Goal: Navigation & Orientation: Find specific page/section

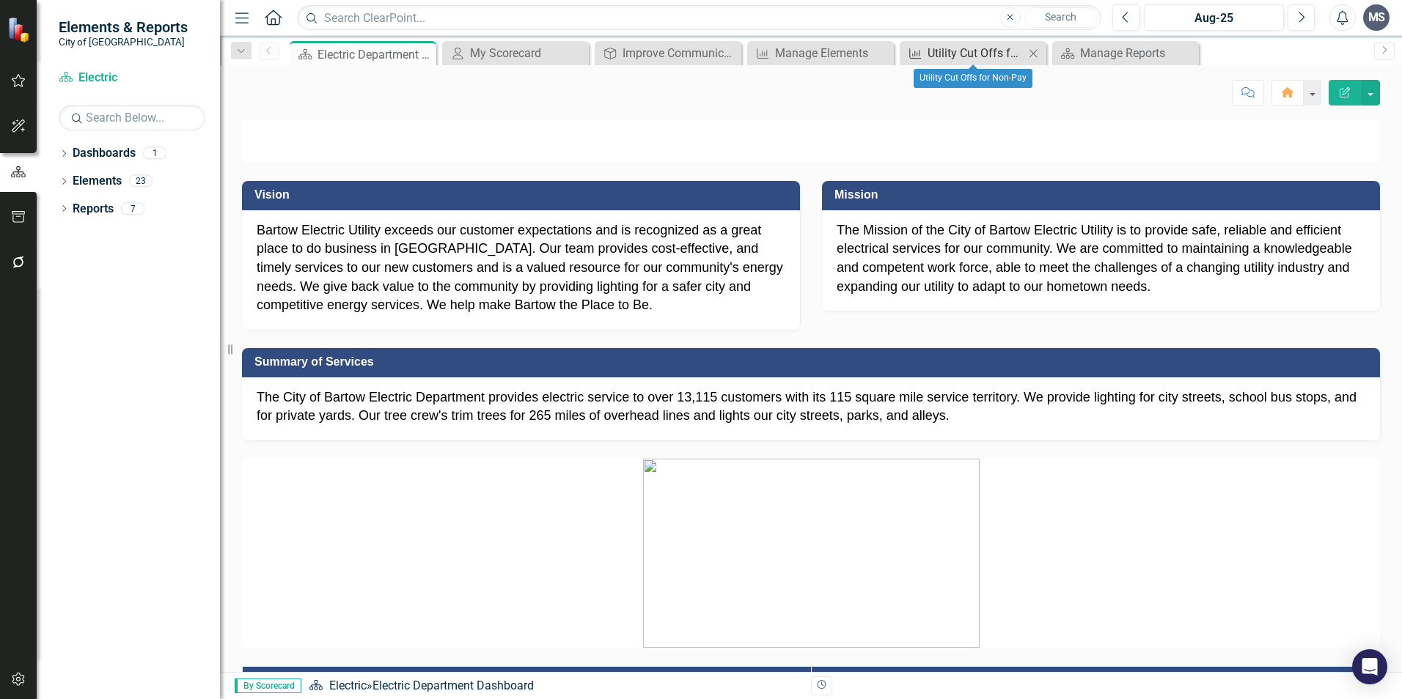
click at [984, 51] on div "Utility Cut Offs for Non-Pay" at bounding box center [975, 53] width 97 height 18
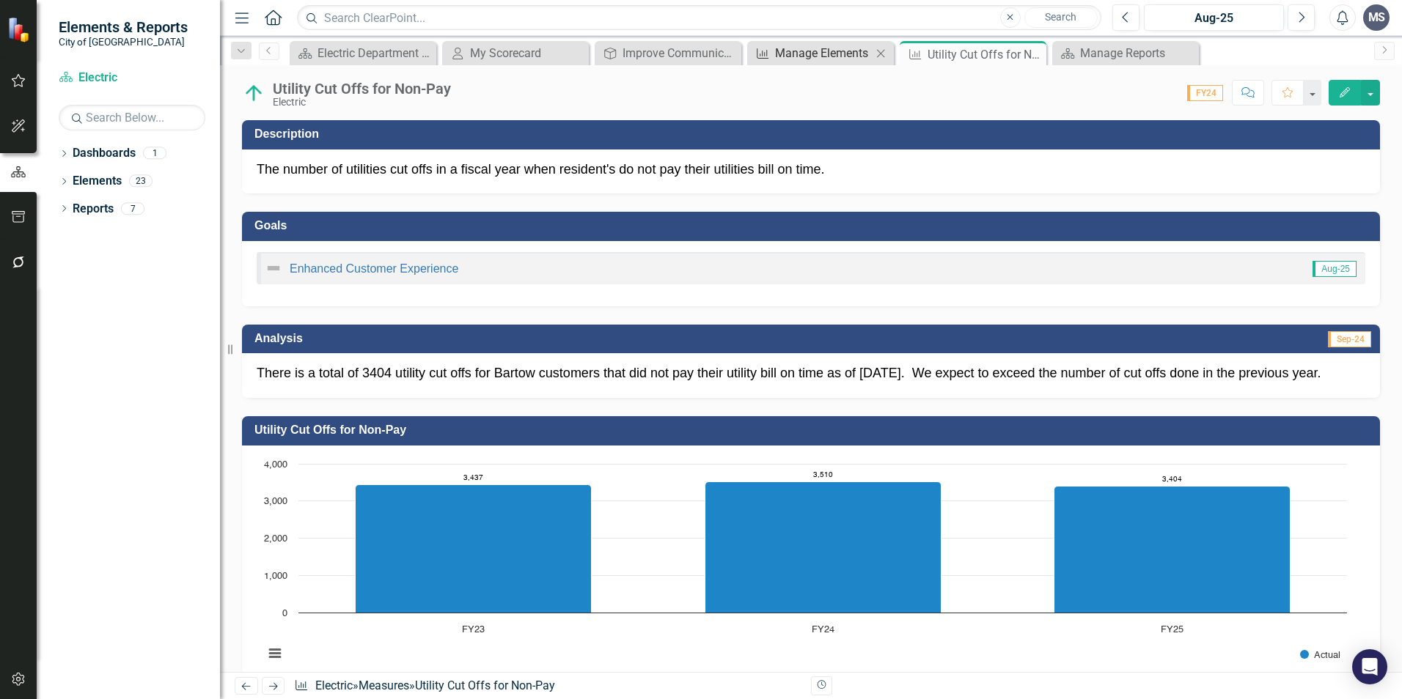
click at [817, 53] on div "Manage Elements" at bounding box center [823, 53] width 97 height 18
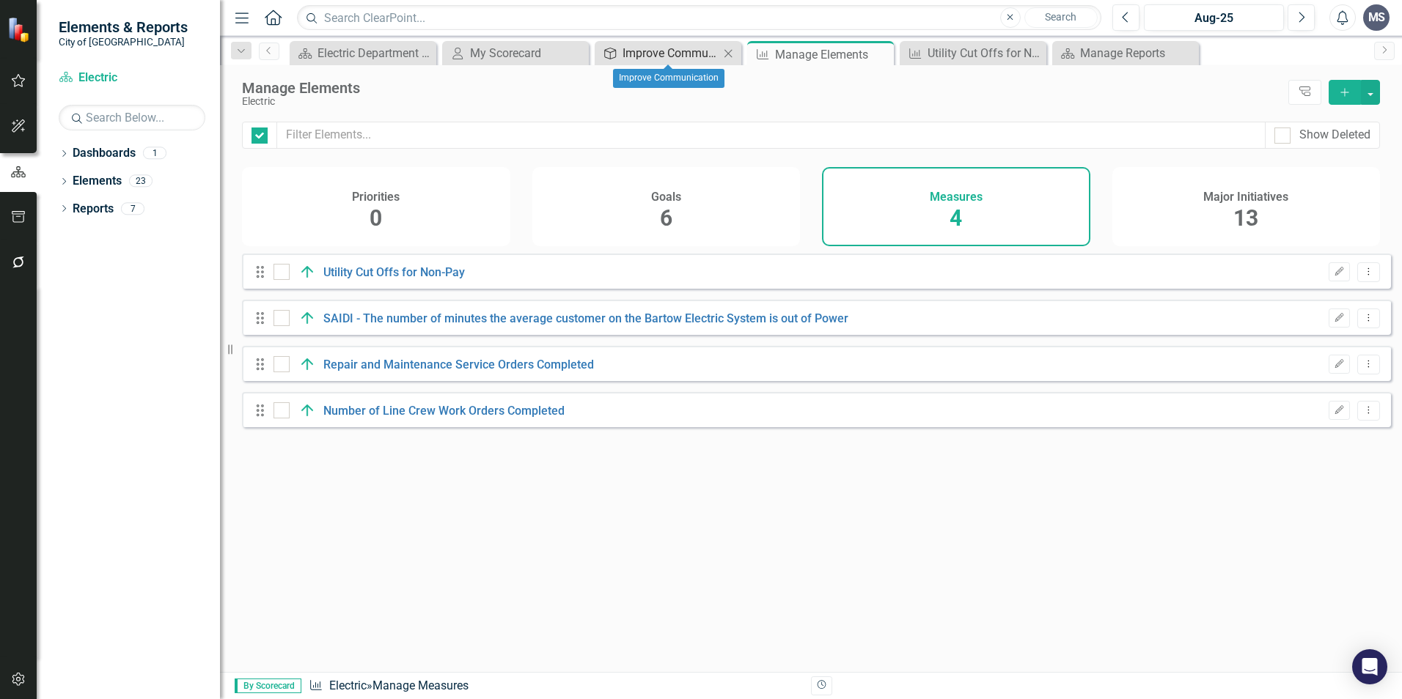
checkbox input "false"
click at [684, 51] on div "Improve Communication" at bounding box center [670, 53] width 97 height 18
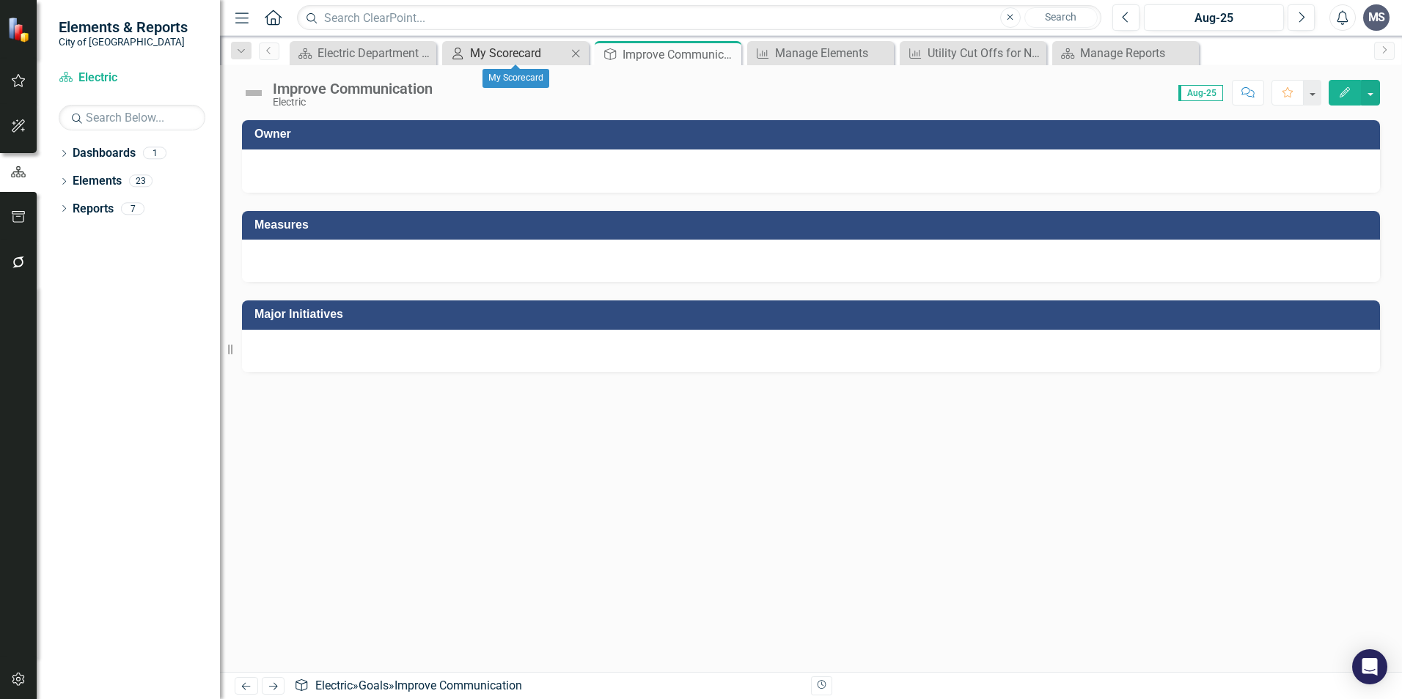
click at [538, 54] on div "My Scorecard" at bounding box center [518, 53] width 97 height 18
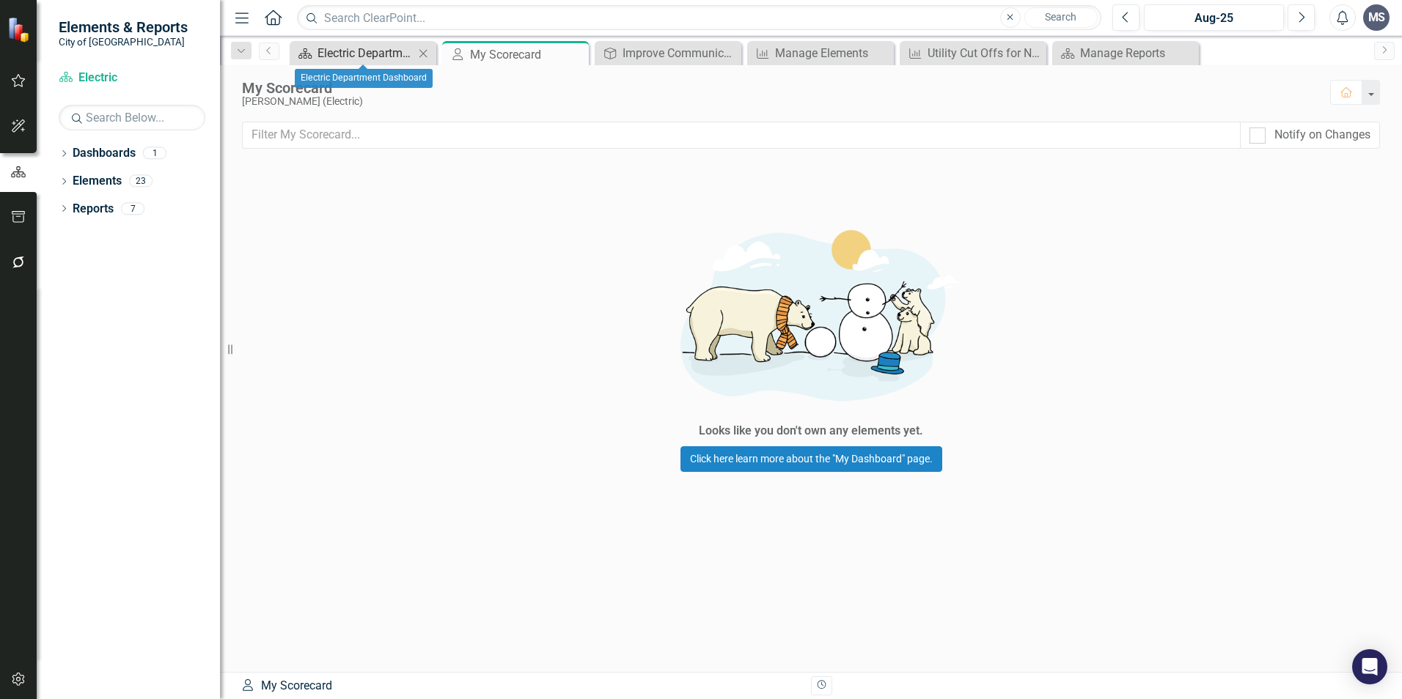
click at [398, 49] on div "Electric Department Dashboard" at bounding box center [365, 53] width 97 height 18
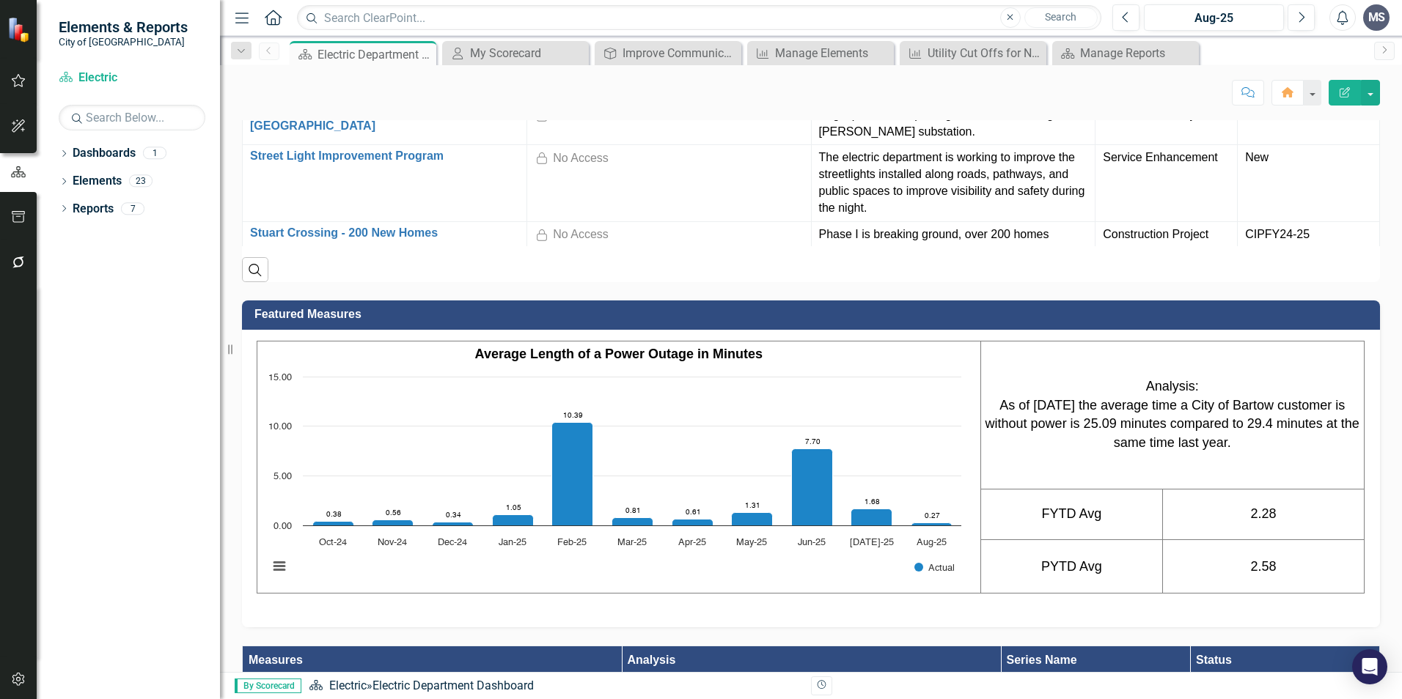
scroll to position [1686, 0]
